Goal: Book appointment/travel/reservation

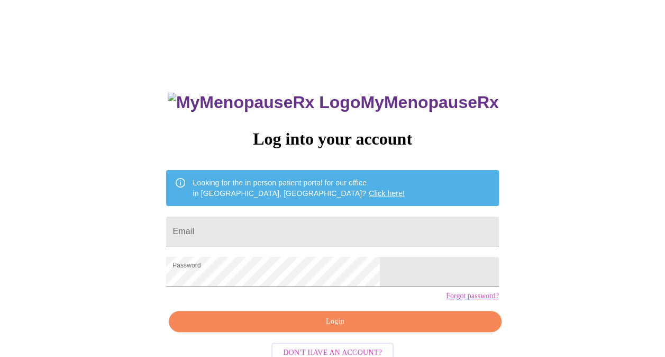
click at [319, 231] on input "Email" at bounding box center [332, 231] width 332 height 30
type input "[EMAIL_ADDRESS][DOMAIN_NAME]"
click at [312, 328] on span "Login" at bounding box center [335, 321] width 308 height 13
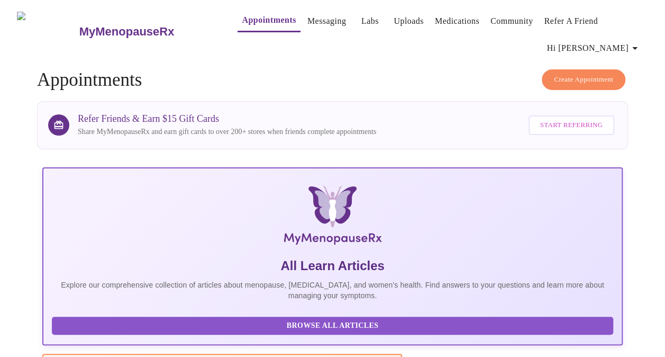
click at [571, 74] on span "Create Appointment" at bounding box center [583, 80] width 59 height 12
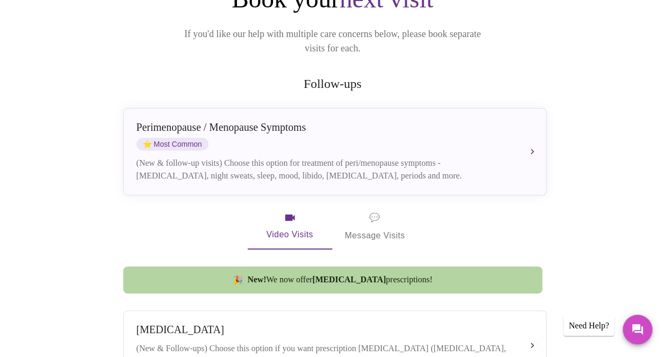
scroll to position [150, 0]
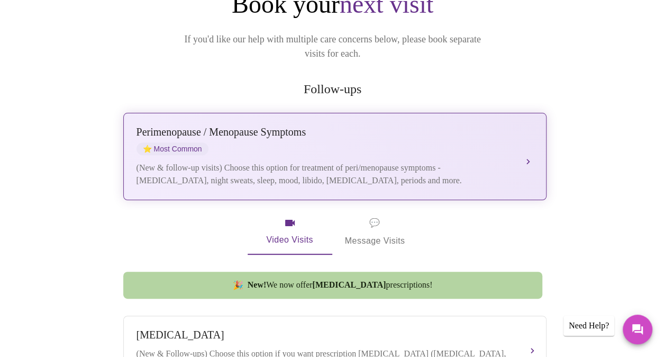
click at [488, 126] on div "[MEDICAL_DATA] / Menopause Symptoms ⭐ Most Common (New & follow-up visits) Choo…" at bounding box center [335, 156] width 397 height 61
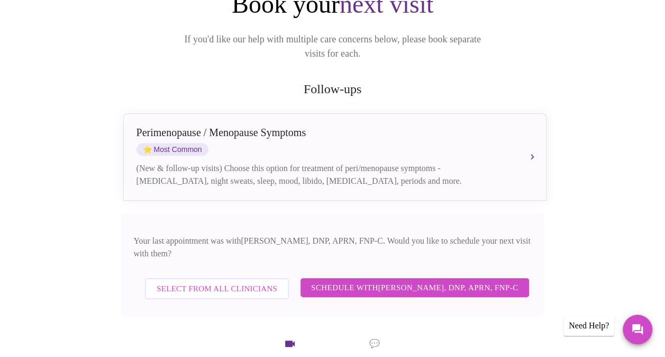
click at [453, 280] on span "Schedule with [PERSON_NAME], DNP, APRN, FNP-C" at bounding box center [414, 287] width 207 height 14
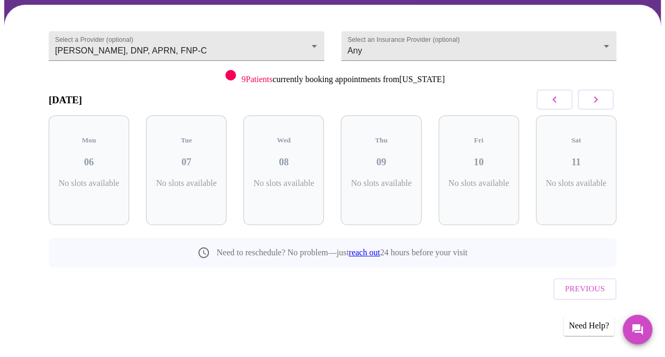
scroll to position [59, 0]
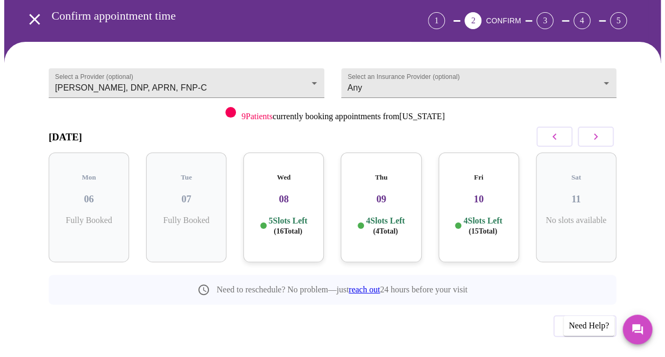
click at [270, 193] on h3 "08" at bounding box center [284, 199] width 64 height 12
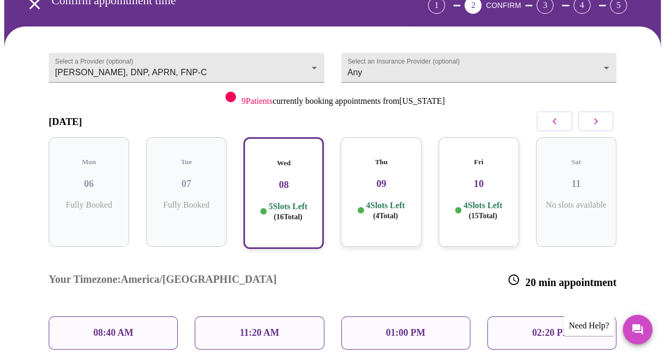
scroll to position [80, 0]
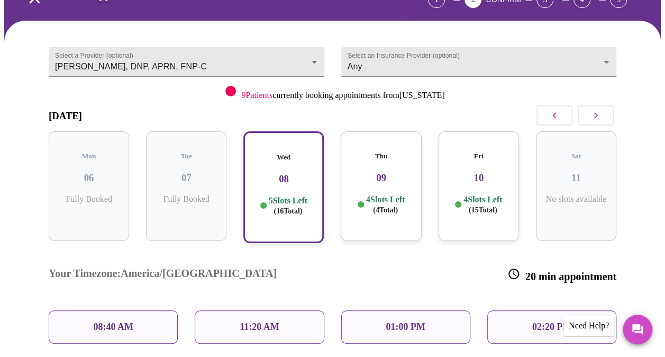
click at [122, 321] on p "08:40 AM" at bounding box center [113, 326] width 40 height 11
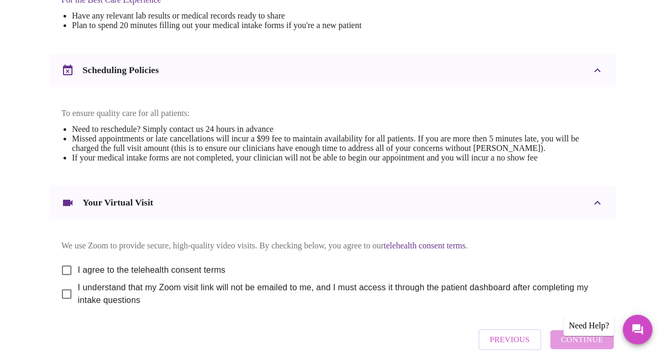
scroll to position [413, 0]
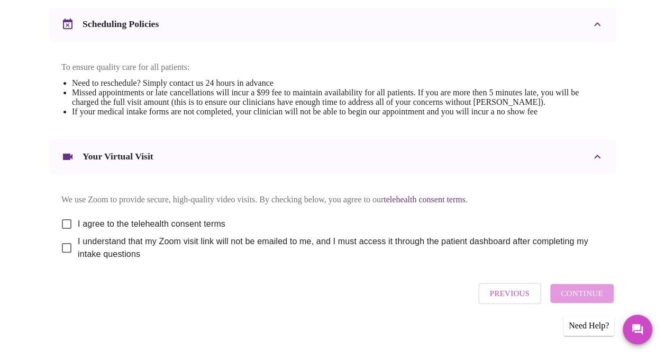
click at [62, 213] on input "I agree to the telehealth consent terms" at bounding box center [67, 224] width 22 height 22
checkbox input "true"
click at [62, 240] on input "I understand that my Zoom visit link will not be emailed to me, and I must acce…" at bounding box center [67, 248] width 22 height 22
checkbox input "true"
click at [582, 290] on span "Continue" at bounding box center [582, 293] width 42 height 14
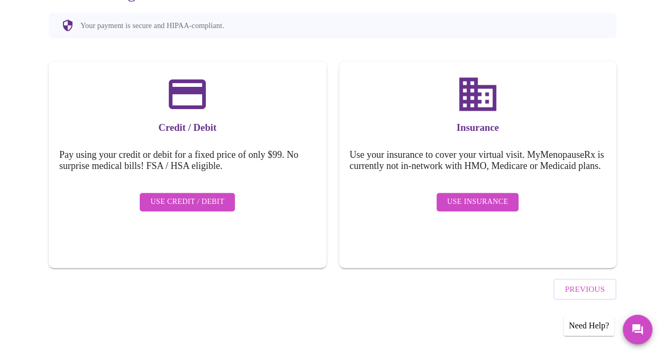
scroll to position [94, 0]
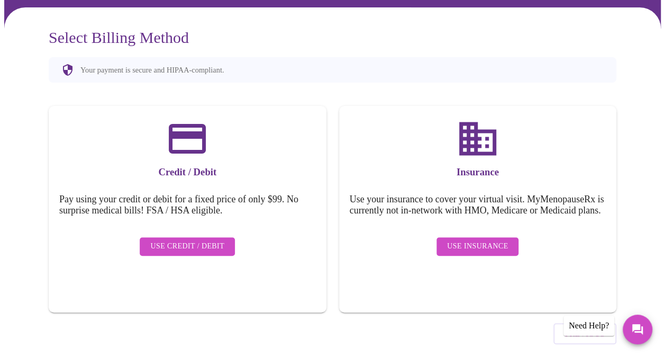
click at [454, 240] on span "Use Insurance" at bounding box center [477, 246] width 61 height 13
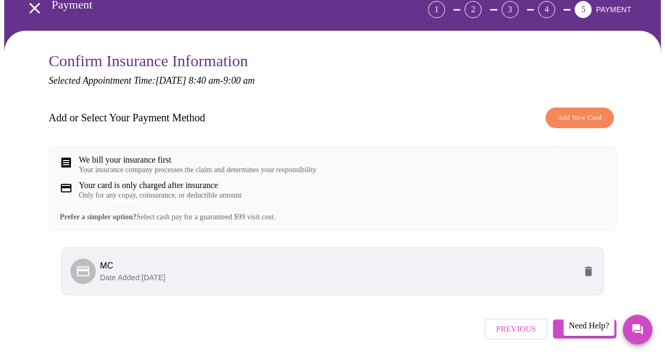
scroll to position [102, 0]
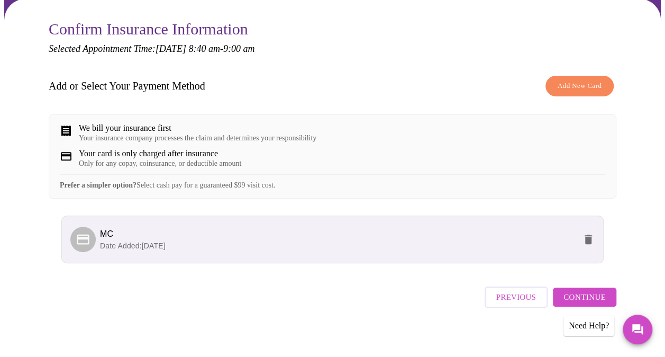
click at [438, 248] on li "MC Date Added: [DATE]" at bounding box center [332, 239] width 542 height 48
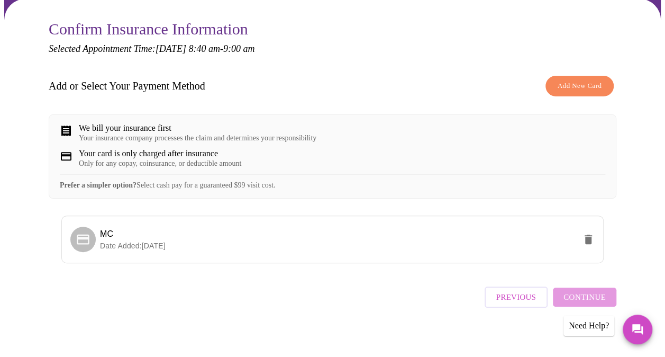
click at [578, 293] on div "Previous Continue" at bounding box center [551, 294] width 132 height 37
click at [645, 174] on div "Confirm Insurance Information Selected Appointment Time: [DATE] 8:40 am - 9:00 …" at bounding box center [332, 179] width 657 height 361
click at [324, 150] on div "Your card is only charged after insurance Only for any copay, coinsurance, or d…" at bounding box center [333, 158] width 546 height 19
click at [329, 70] on div "Add or Select Your Payment Method Add New Card" at bounding box center [333, 85] width 568 height 31
click at [571, 288] on div "Previous Continue" at bounding box center [551, 294] width 132 height 37
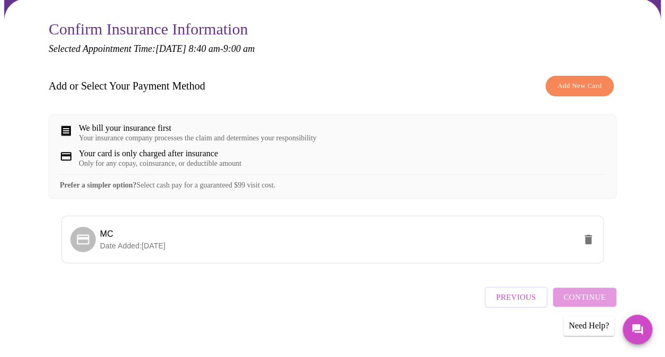
click at [516, 290] on span "Previous" at bounding box center [516, 297] width 40 height 14
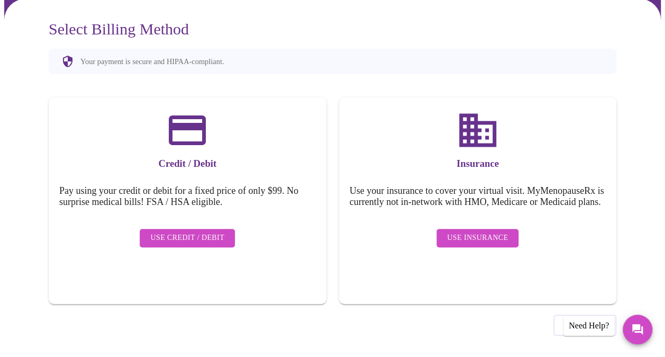
scroll to position [48, 0]
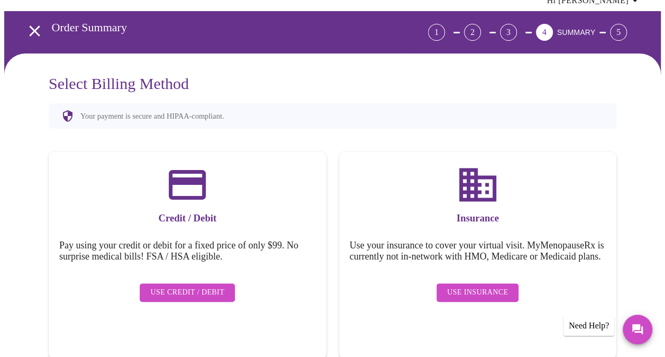
click at [457, 286] on span "Use Insurance" at bounding box center [477, 292] width 61 height 13
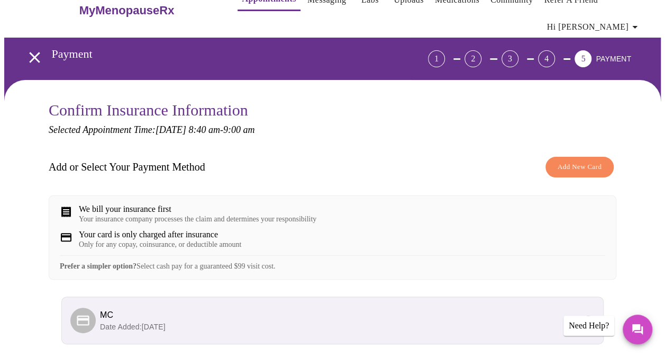
scroll to position [102, 0]
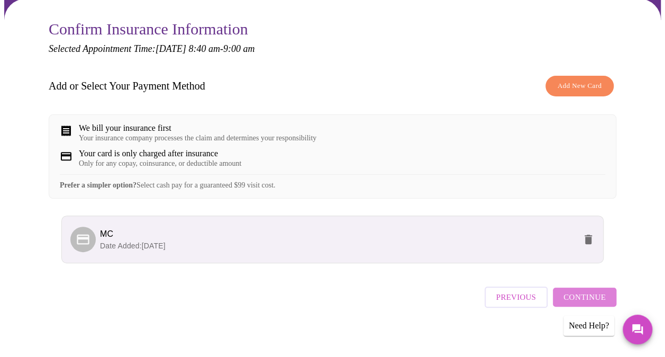
click at [606, 290] on span "Continue" at bounding box center [585, 297] width 42 height 14
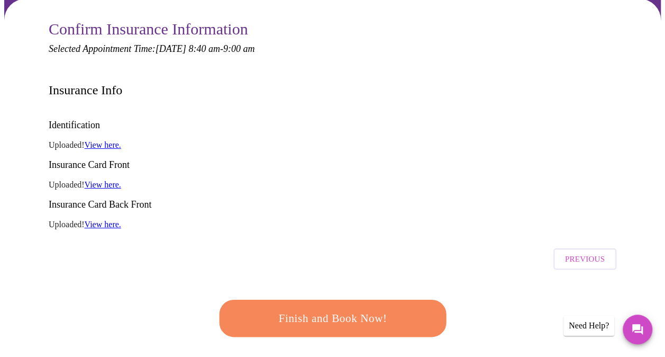
click at [408, 308] on span "Finish and Book Now!" at bounding box center [332, 318] width 203 height 20
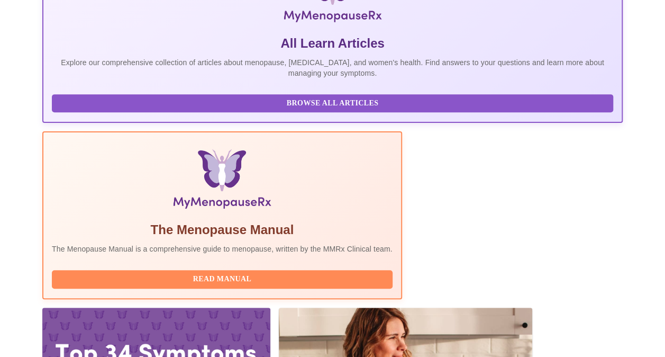
scroll to position [307, 0]
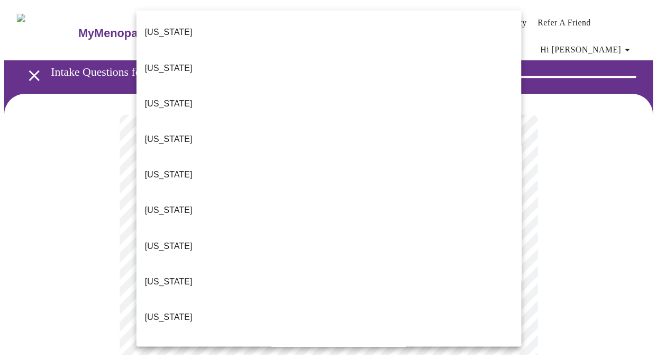
scroll to position [21, 0]
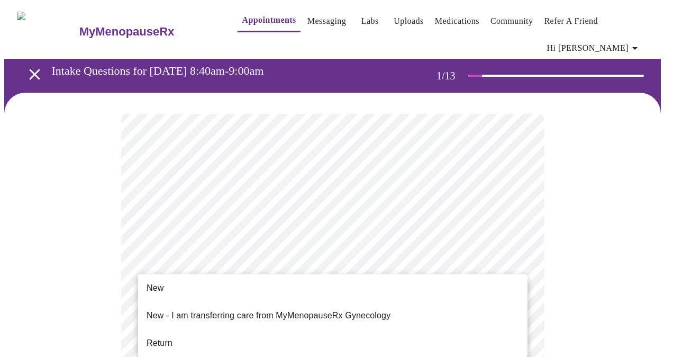
click at [291, 333] on li "Return" at bounding box center [332, 342] width 389 height 19
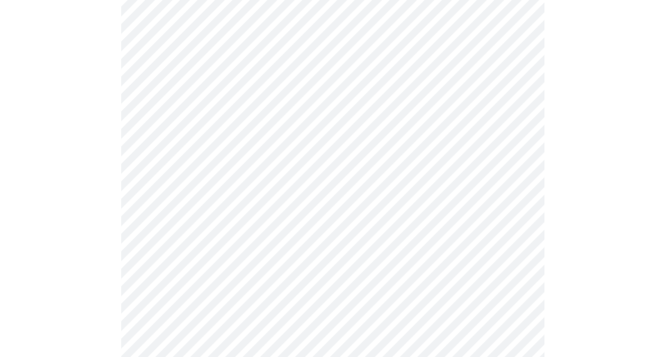
scroll to position [0, 0]
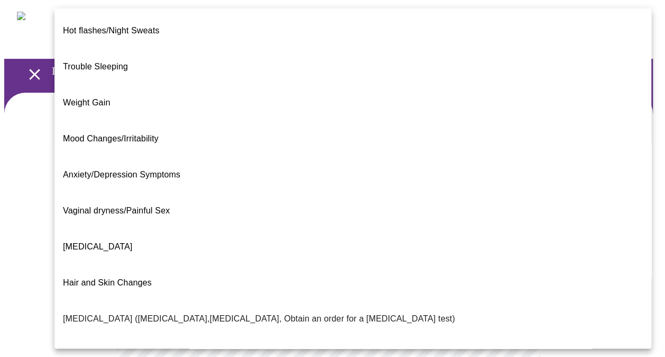
click at [369, 223] on body "MyMenopauseRx Appointments Messaging Labs Uploads Medications Community Refer a…" at bounding box center [332, 329] width 657 height 650
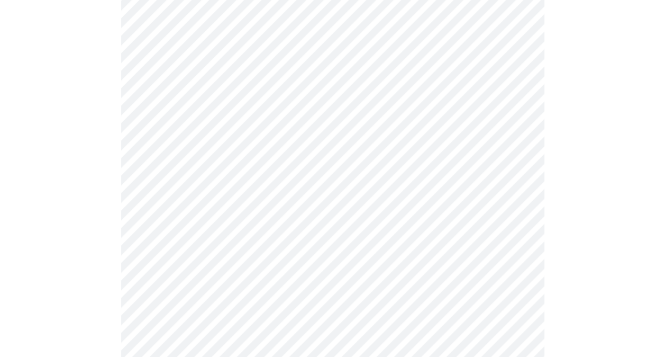
scroll to position [162, 0]
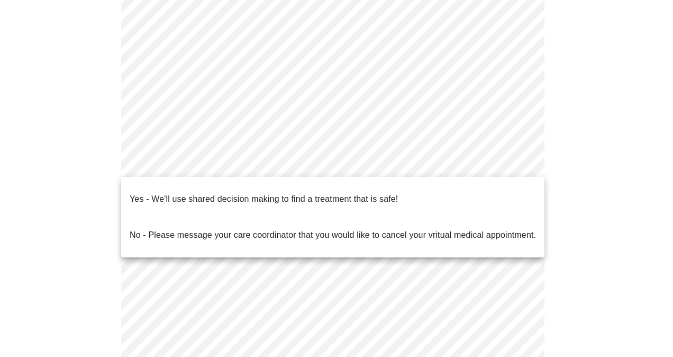
click at [394, 163] on body "MyMenopauseRx Appointments Messaging Labs Uploads Medications Community Refer a…" at bounding box center [336, 164] width 665 height 644
click at [369, 193] on p "Yes - We'll use shared decision making to find a treatment that is safe!" at bounding box center [264, 199] width 268 height 13
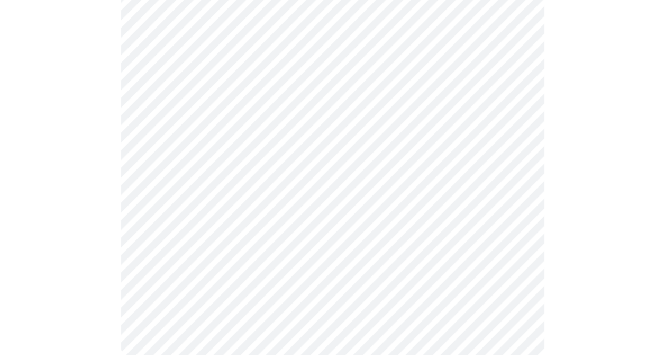
scroll to position [0, 0]
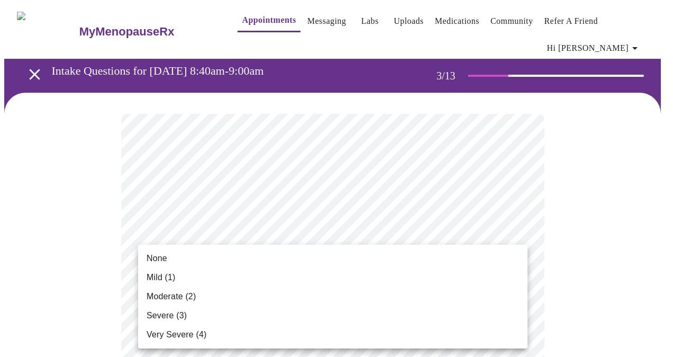
click at [435, 278] on li "Mild (1)" at bounding box center [332, 277] width 389 height 19
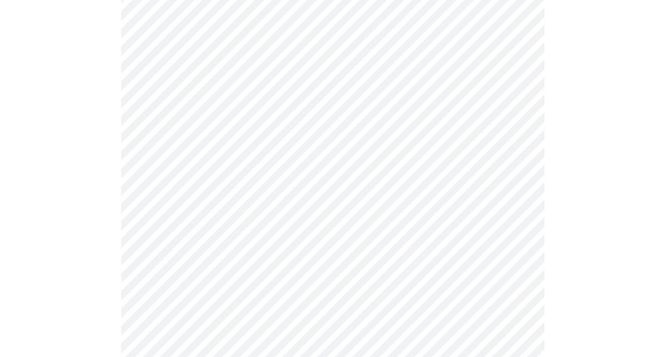
scroll to position [191, 0]
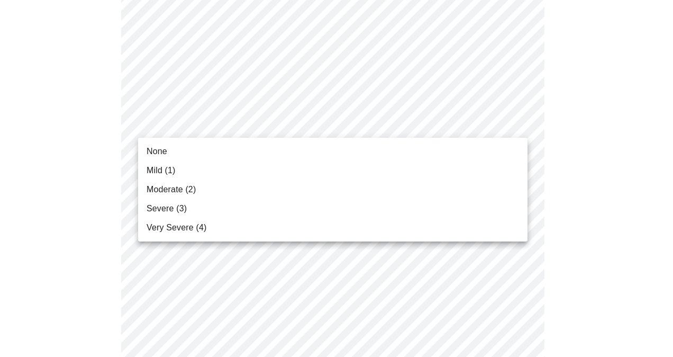
click at [368, 166] on li "Mild (1)" at bounding box center [332, 170] width 389 height 19
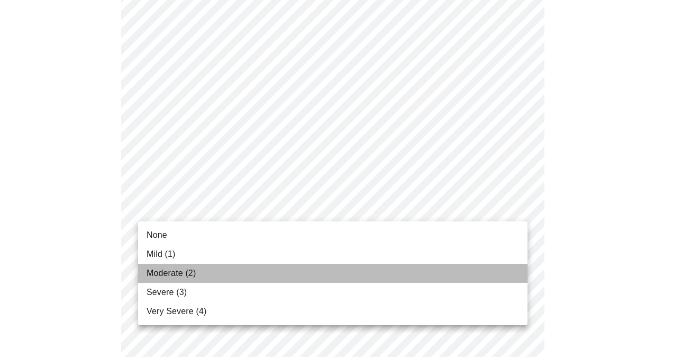
click at [374, 267] on li "Moderate (2)" at bounding box center [332, 273] width 389 height 19
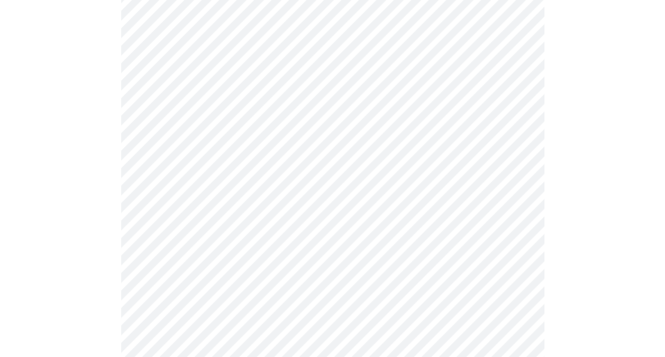
click at [412, 146] on body "MyMenopauseRx Appointments Messaging Labs Uploads Medications Community Refer a…" at bounding box center [336, 347] width 665 height 1378
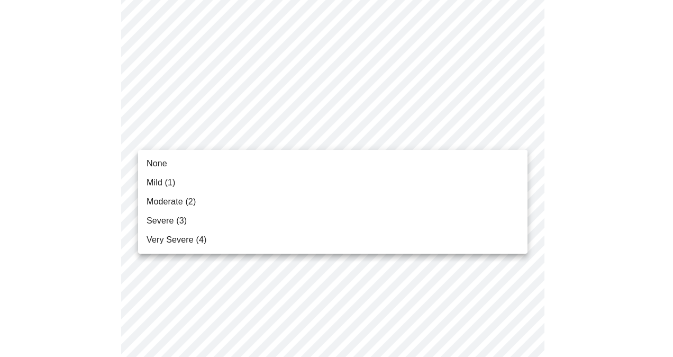
click at [377, 160] on li "None" at bounding box center [332, 163] width 389 height 19
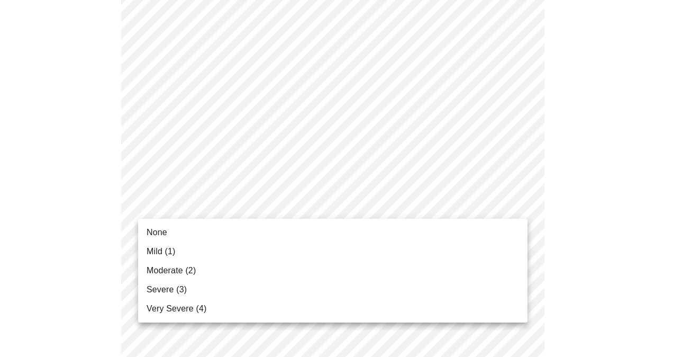
click at [400, 210] on body "MyMenopauseRx Appointments Messaging Labs Uploads Medications Community Refer a…" at bounding box center [336, 339] width 665 height 1363
click at [360, 259] on li "Mild (1)" at bounding box center [332, 251] width 389 height 19
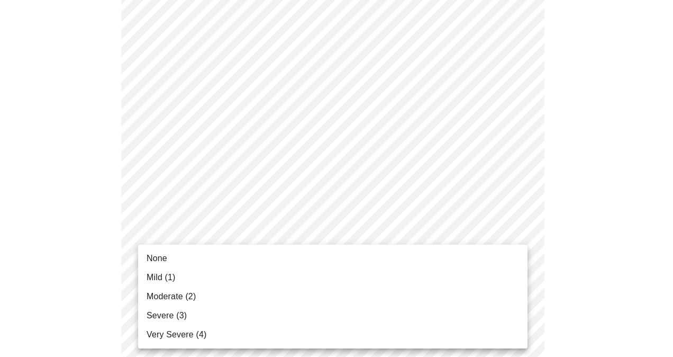
click at [445, 270] on body "MyMenopauseRx Appointments Messaging Labs Uploads Medications Community Refer a…" at bounding box center [336, 332] width 665 height 1348
click at [421, 269] on li "Mild (1)" at bounding box center [332, 277] width 389 height 19
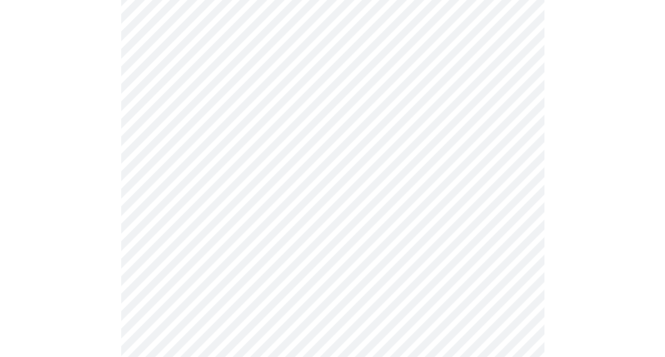
scroll to position [544, 0]
click at [269, 163] on body "MyMenopauseRx Appointments Messaging Labs Uploads Medications Community Refer a…" at bounding box center [336, 127] width 665 height 1334
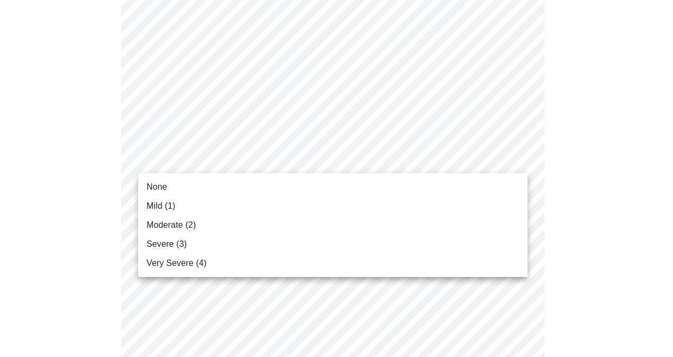
click at [244, 182] on li "None" at bounding box center [332, 186] width 389 height 19
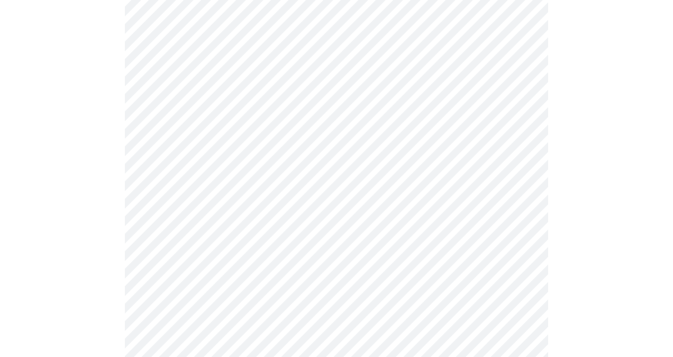
click at [290, 240] on body "MyMenopauseRx Appointments Messaging Labs Uploads Medications Community Refer a…" at bounding box center [336, 119] width 665 height 1319
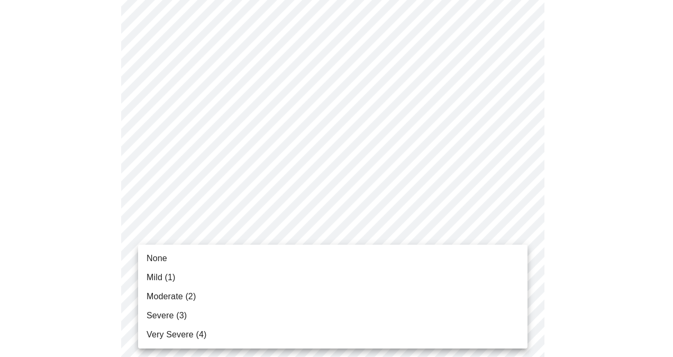
click at [274, 255] on li "None" at bounding box center [332, 258] width 389 height 19
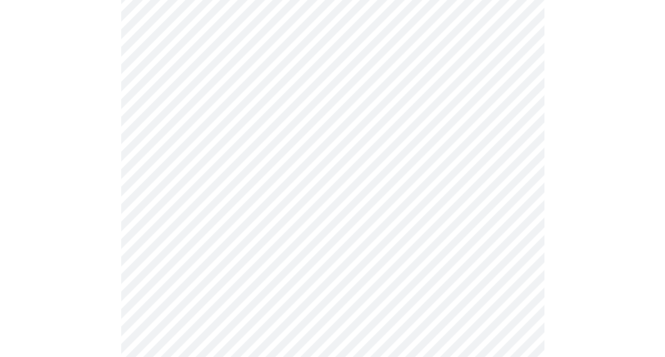
scroll to position [742, 0]
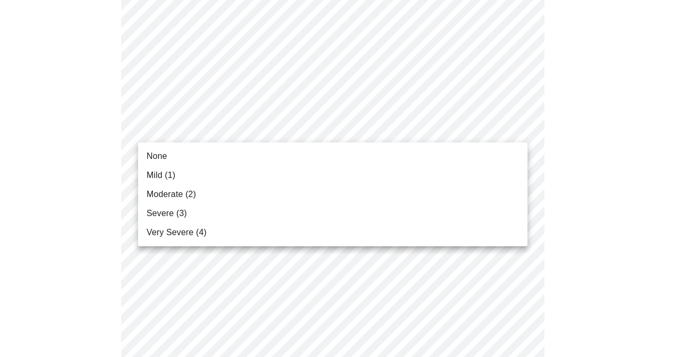
click at [257, 148] on li "None" at bounding box center [332, 156] width 389 height 19
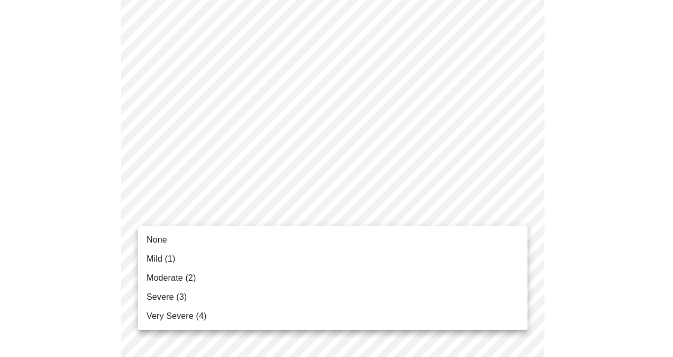
click at [221, 236] on li "None" at bounding box center [332, 239] width 389 height 19
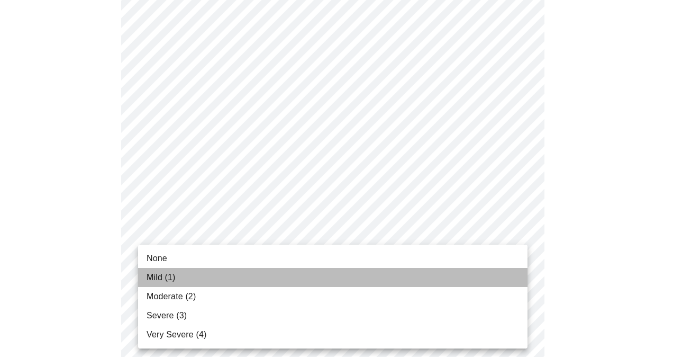
click at [232, 271] on li "Mild (1)" at bounding box center [332, 277] width 389 height 19
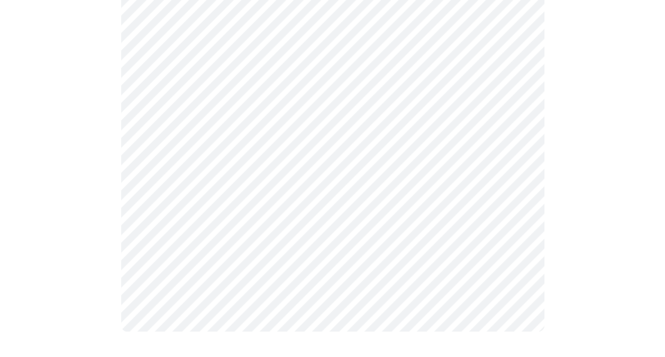
scroll to position [0, 0]
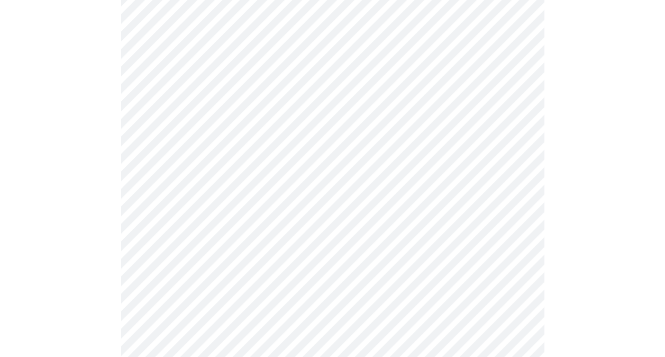
scroll to position [558, 0]
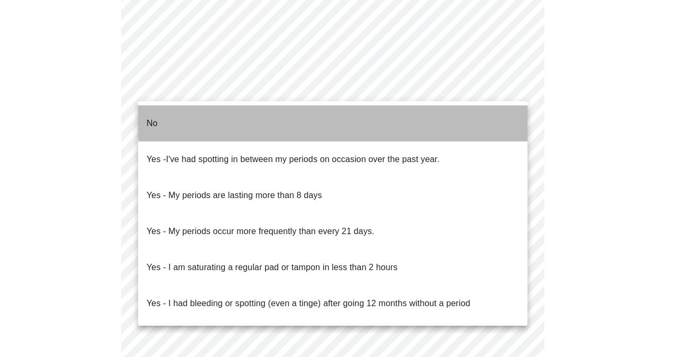
click at [369, 115] on li "No" at bounding box center [332, 123] width 389 height 36
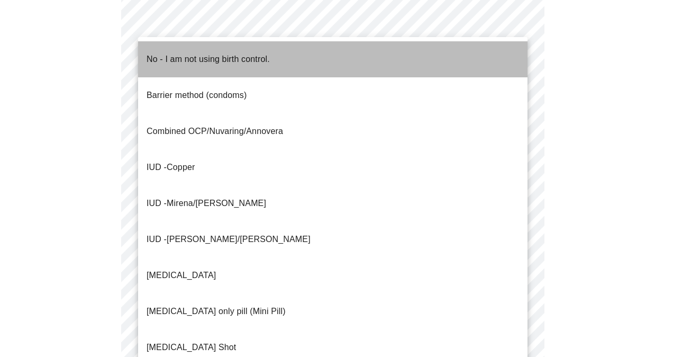
click at [403, 55] on li "No - I am not using birth control." at bounding box center [332, 59] width 389 height 36
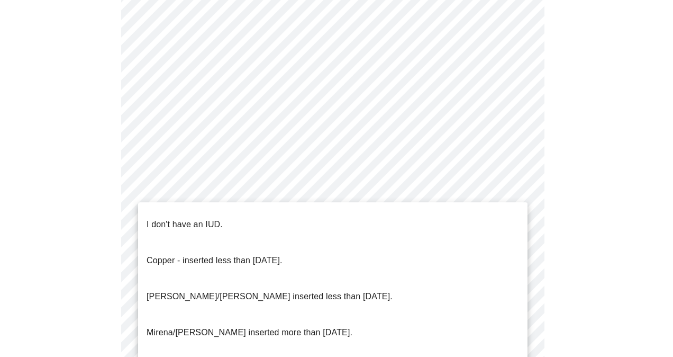
click at [386, 222] on li "I don't have an IUD." at bounding box center [332, 224] width 389 height 36
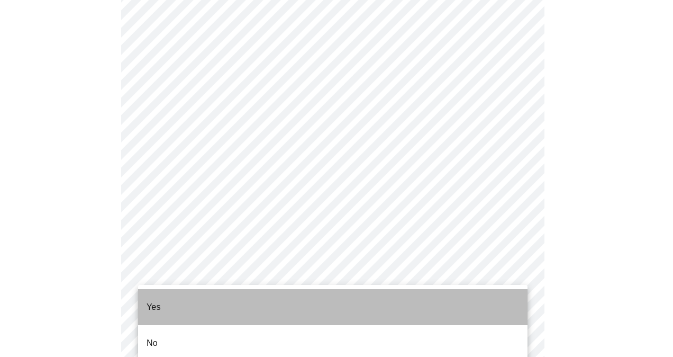
click at [439, 305] on li "Yes" at bounding box center [332, 307] width 389 height 36
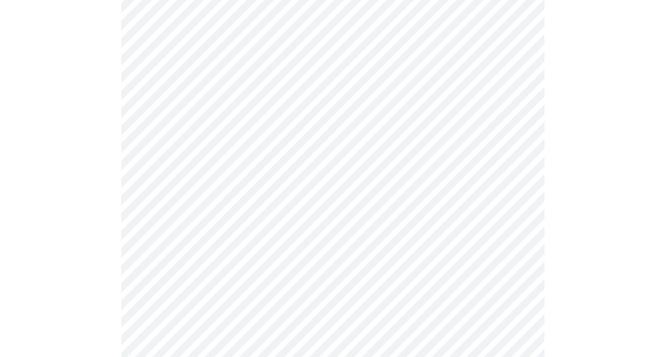
scroll to position [219, 0]
click at [423, 152] on body "MyMenopauseRx Appointments Messaging Labs Uploads Medications Community Refer a…" at bounding box center [336, 183] width 665 height 797
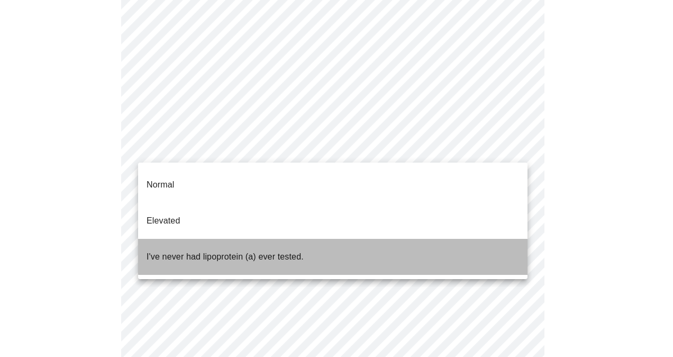
click at [379, 239] on li "I've never had lipoprotein (a) ever tested." at bounding box center [332, 257] width 389 height 36
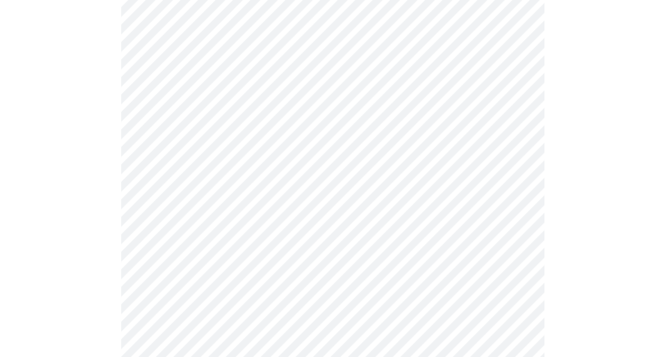
scroll to position [2796, 0]
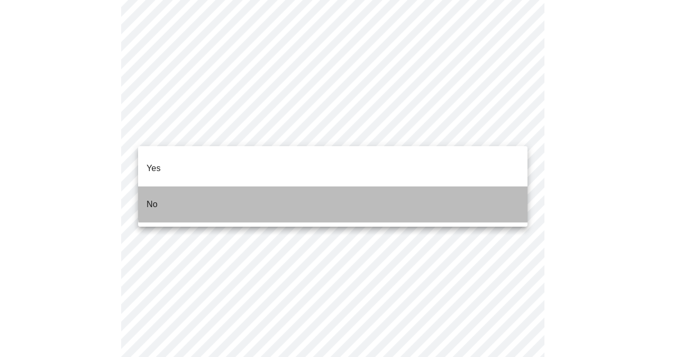
click at [370, 188] on li "No" at bounding box center [332, 204] width 389 height 36
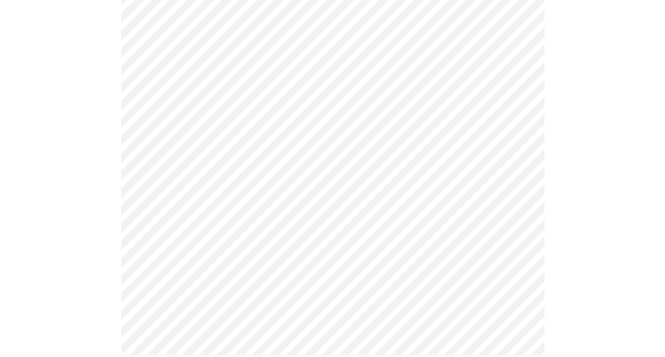
scroll to position [0, 0]
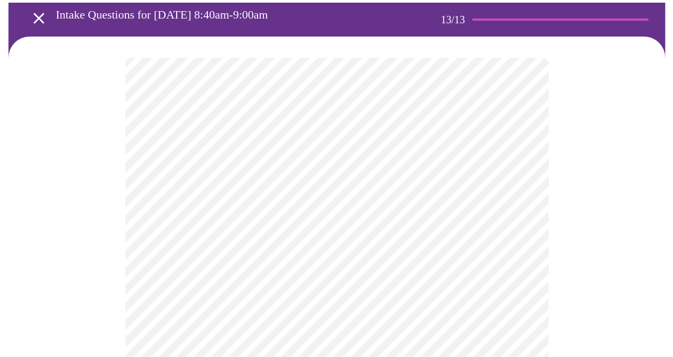
scroll to position [71, 0]
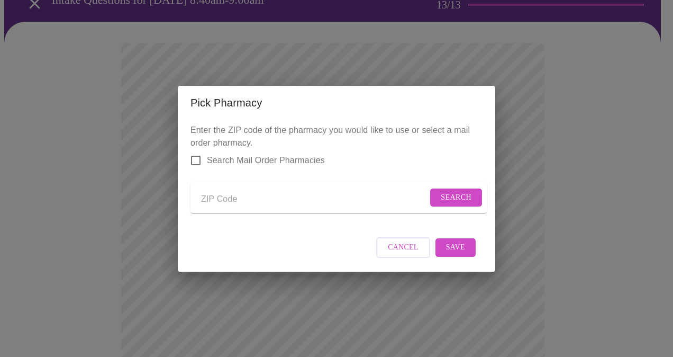
click at [235, 187] on form "Search" at bounding box center [339, 197] width 296 height 31
click at [228, 193] on input "Send a message to your care team" at bounding box center [314, 199] width 226 height 17
type input "60068"
click at [453, 195] on span "Search" at bounding box center [456, 197] width 31 height 13
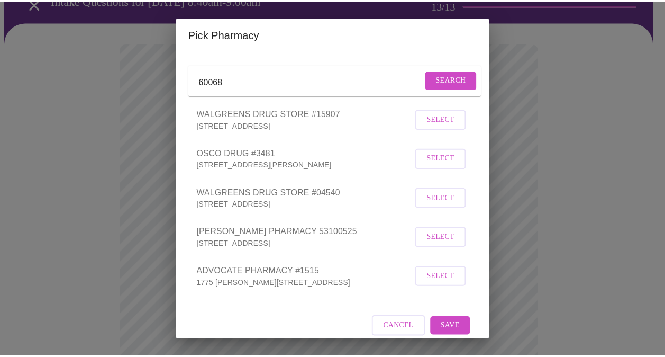
scroll to position [64, 0]
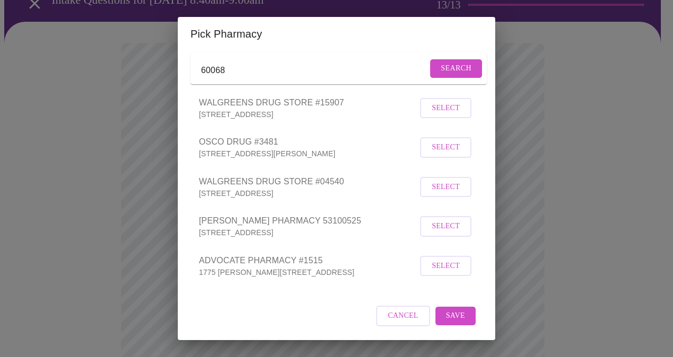
click at [433, 194] on span "Select" at bounding box center [446, 186] width 28 height 13
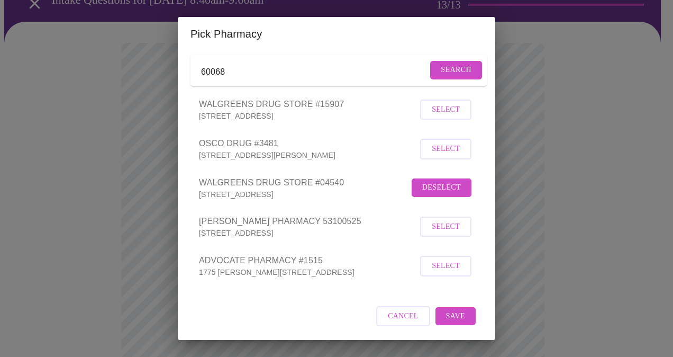
click at [450, 323] on span "Save" at bounding box center [455, 316] width 19 height 13
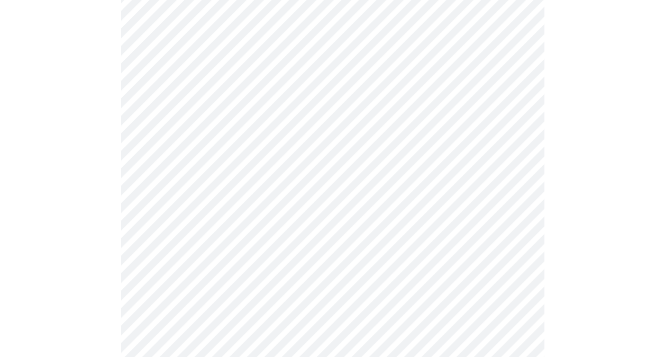
scroll to position [500, 0]
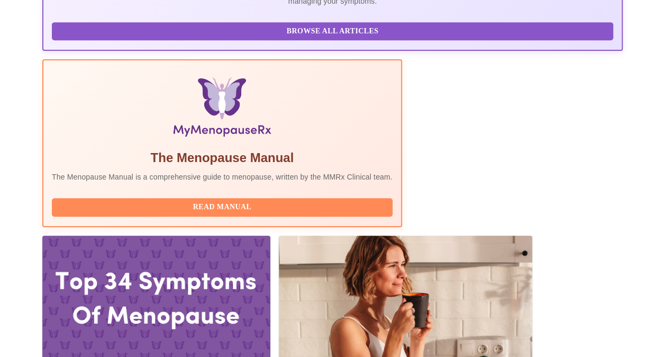
scroll to position [273, 0]
